Goal: Task Accomplishment & Management: Use online tool/utility

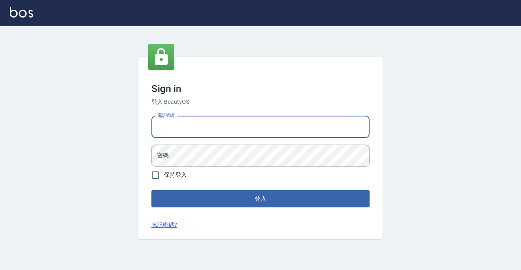
type input "0931261253"
click at [261, 199] on button "登入" at bounding box center [260, 198] width 218 height 17
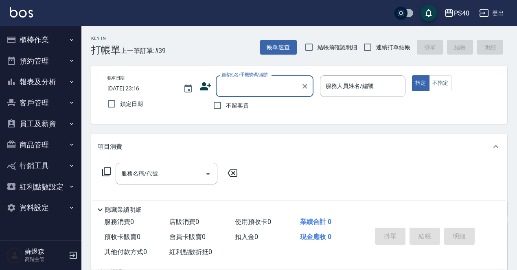
click at [24, 35] on button "櫃檯作業" at bounding box center [40, 39] width 75 height 21
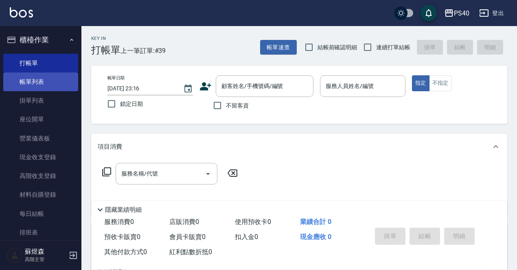
click at [42, 79] on link "帳單列表" at bounding box center [40, 81] width 75 height 19
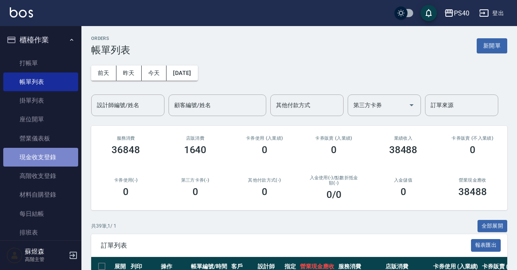
click at [46, 160] on link "現金收支登錄" at bounding box center [40, 157] width 75 height 19
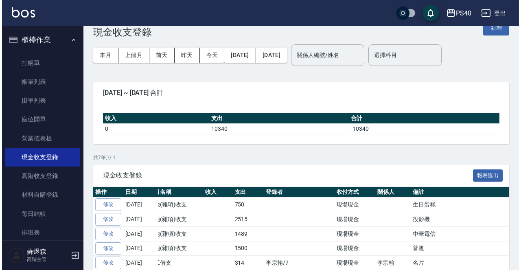
scroll to position [6, 0]
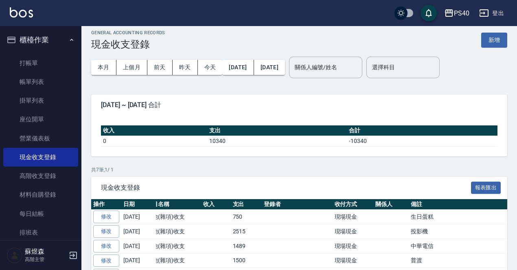
click at [460, 12] on div "PS40" at bounding box center [461, 13] width 15 height 10
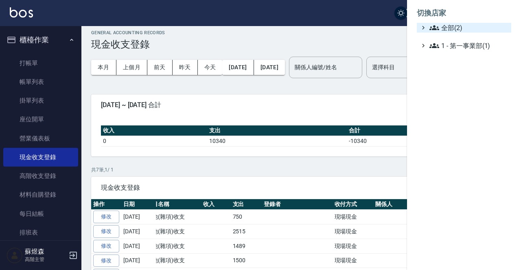
click at [460, 25] on span "全部(2)" at bounding box center [468, 28] width 79 height 10
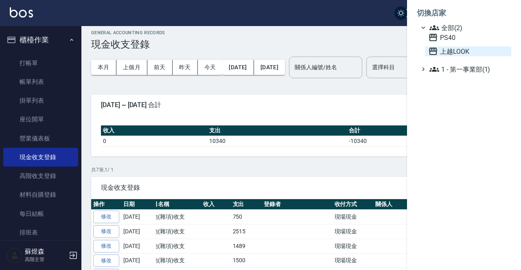
click at [456, 52] on span "上越LOOK" at bounding box center [468, 51] width 80 height 10
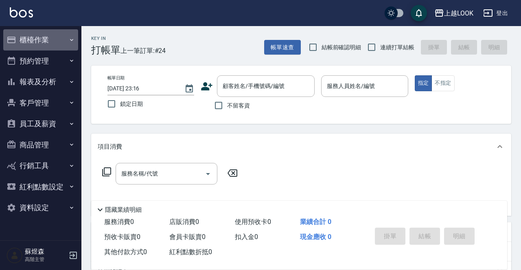
click at [45, 40] on button "櫃檯作業" at bounding box center [40, 39] width 75 height 21
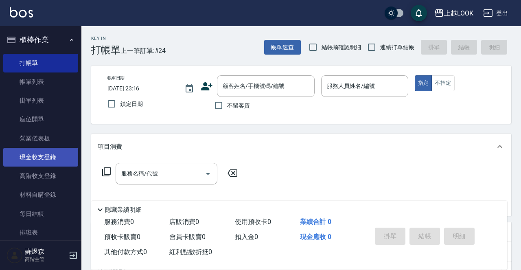
click at [41, 157] on link "現金收支登錄" at bounding box center [40, 157] width 75 height 19
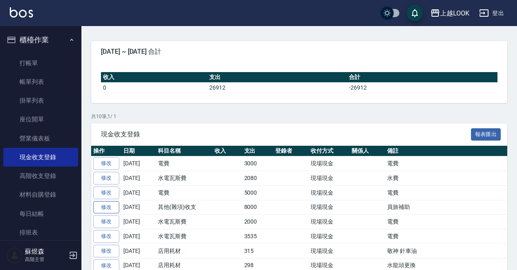
click at [109, 206] on link "修改" at bounding box center [106, 207] width 26 height 13
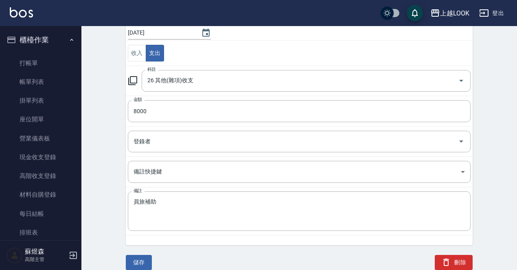
scroll to position [78, 0]
click at [451, 253] on div "刪除" at bounding box center [449, 253] width 48 height 35
click at [449, 260] on icon "button" at bounding box center [446, 262] width 6 height 7
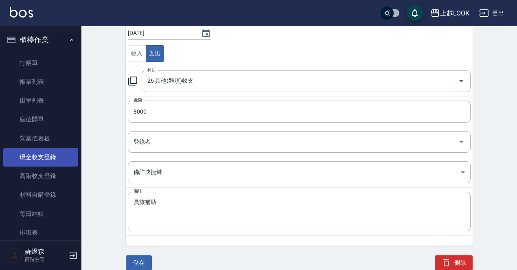
scroll to position [39, 0]
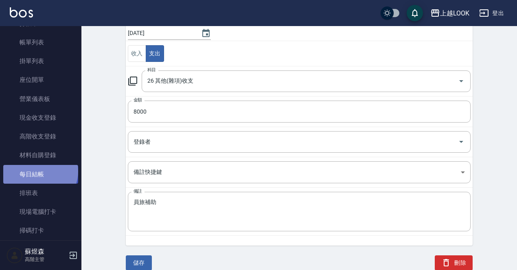
click at [39, 170] on link "每日結帳" at bounding box center [40, 174] width 75 height 19
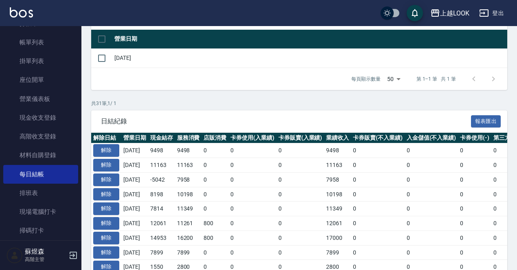
scroll to position [166, 0]
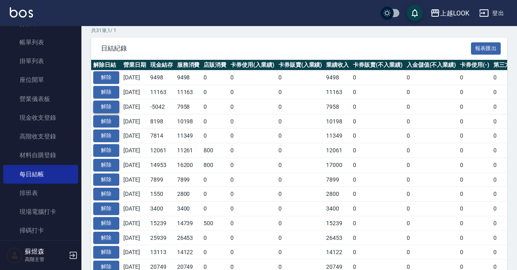
click at [114, 106] on button "解除" at bounding box center [106, 107] width 26 height 13
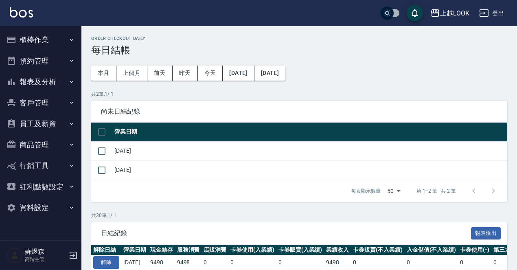
scroll to position [166, 0]
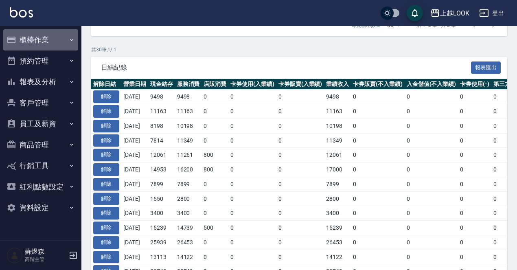
click at [46, 30] on button "櫃檯作業" at bounding box center [40, 39] width 75 height 21
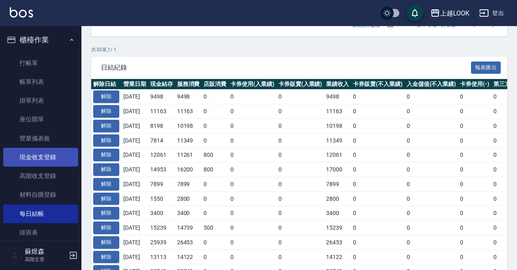
click at [48, 155] on link "現金收支登錄" at bounding box center [40, 157] width 75 height 19
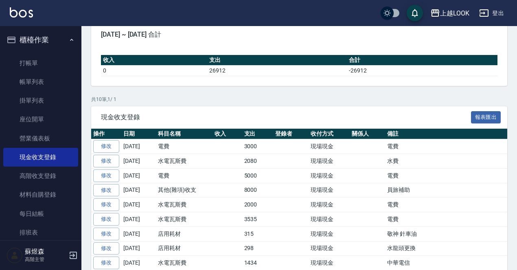
scroll to position [108, 0]
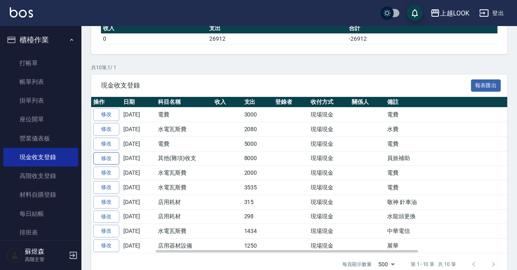
click at [104, 156] on link "修改" at bounding box center [106, 158] width 26 height 13
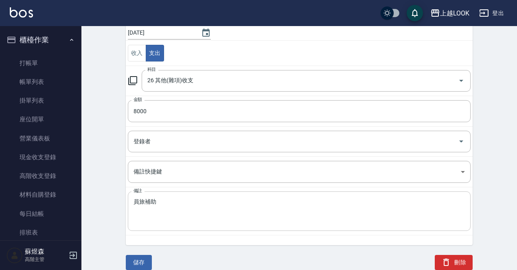
scroll to position [78, 0]
click at [449, 261] on icon "button" at bounding box center [446, 262] width 6 height 7
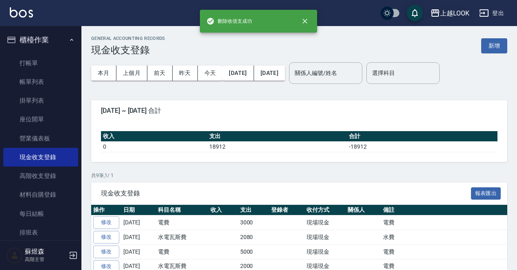
click at [445, 17] on div "上越LOOK" at bounding box center [454, 13] width 29 height 10
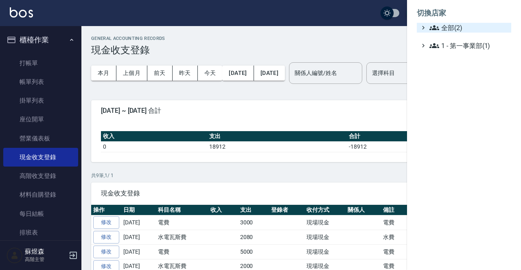
click at [450, 31] on span "全部(2)" at bounding box center [468, 28] width 79 height 10
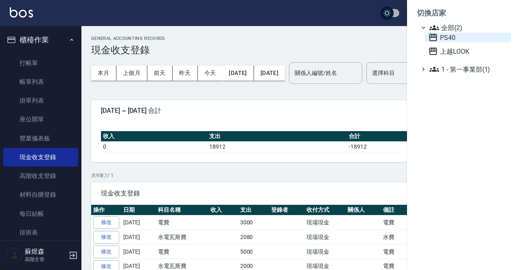
click at [449, 41] on span "PS40" at bounding box center [468, 38] width 80 height 10
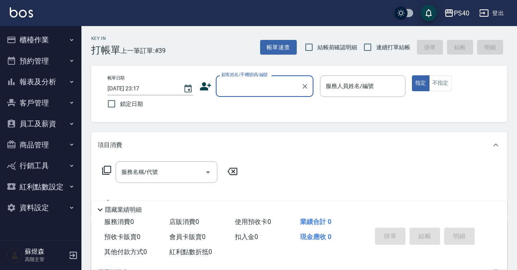
click at [38, 43] on button "櫃檯作業" at bounding box center [40, 39] width 75 height 21
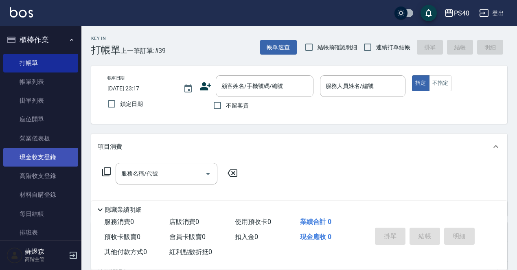
click at [48, 156] on link "現金收支登錄" at bounding box center [40, 157] width 75 height 19
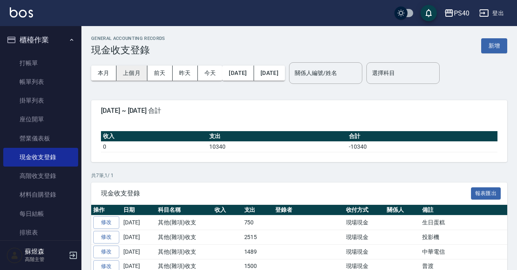
click at [142, 71] on button "上個月" at bounding box center [131, 73] width 31 height 15
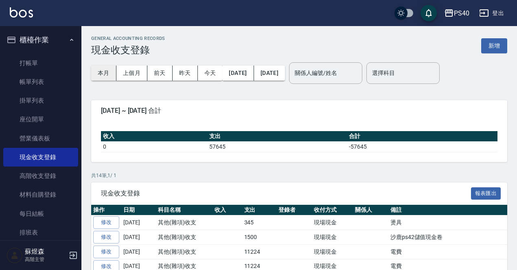
click at [105, 76] on button "本月" at bounding box center [103, 73] width 25 height 15
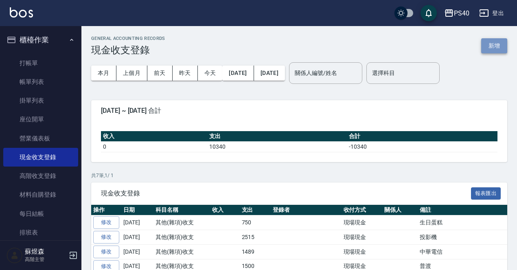
click at [493, 48] on button "新增" at bounding box center [494, 45] width 26 height 15
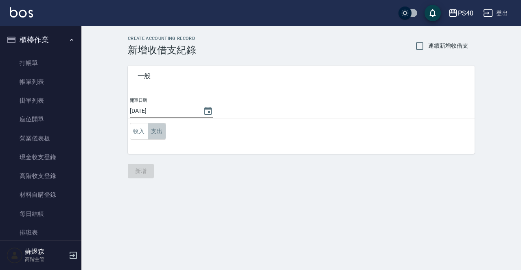
click at [152, 131] on button "支出" at bounding box center [157, 131] width 18 height 17
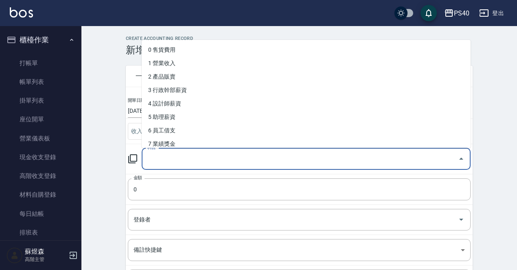
click at [220, 154] on input "科目" at bounding box center [299, 159] width 309 height 14
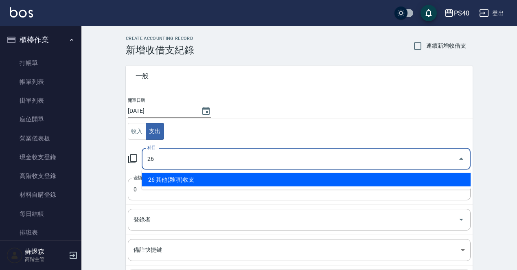
click at [208, 182] on li "26 其他(雜項)收支" at bounding box center [306, 179] width 329 height 13
type input "26 其他(雜項)收支"
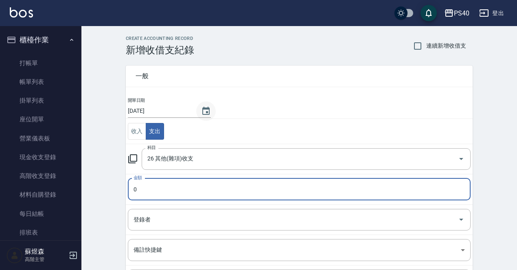
click at [205, 107] on icon "Choose date, selected date is 2025-09-12" at bounding box center [205, 111] width 7 height 8
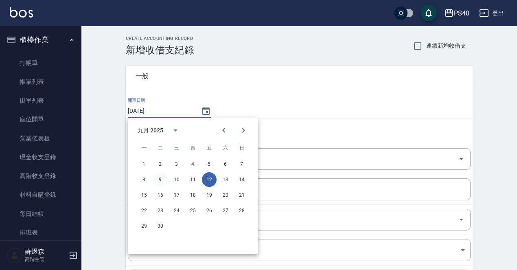
click at [164, 177] on button "9" at bounding box center [160, 179] width 15 height 15
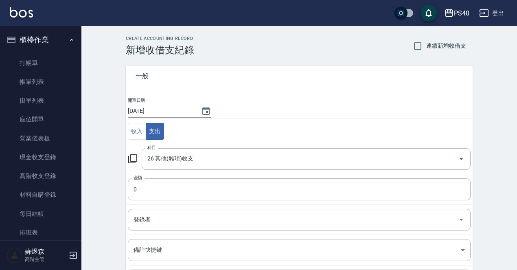
type input "[DATE]"
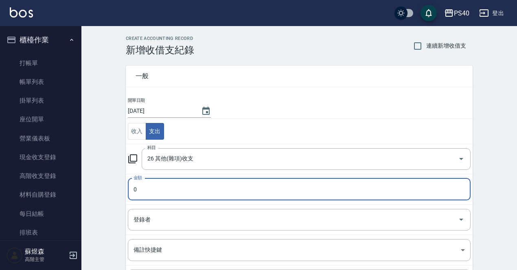
click at [167, 188] on input "0" at bounding box center [299, 189] width 343 height 22
type input "8000"
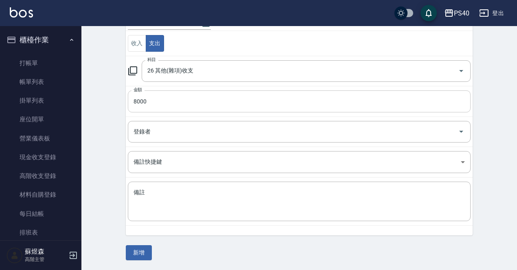
click at [167, 195] on textarea "備註" at bounding box center [299, 201] width 331 height 26
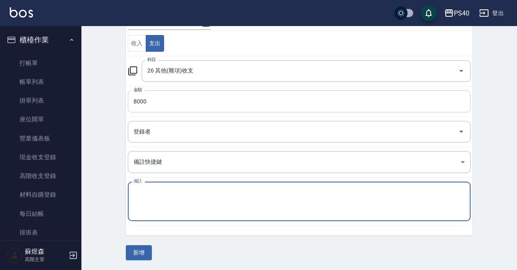
scroll to position [88, 0]
type textarea "f"
type textarea "員旅補助"
click at [140, 250] on button "新增" at bounding box center [139, 252] width 26 height 15
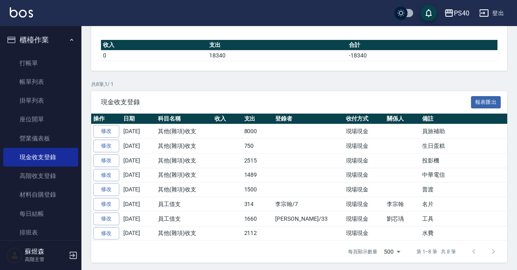
scroll to position [91, 0]
